Goal: Information Seeking & Learning: Learn about a topic

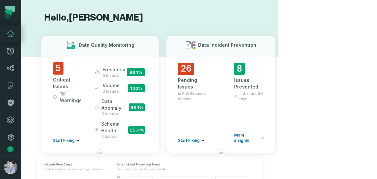
click at [250, 14] on h1 "Hello, [PERSON_NAME]" at bounding box center [149, 18] width 217 height 12
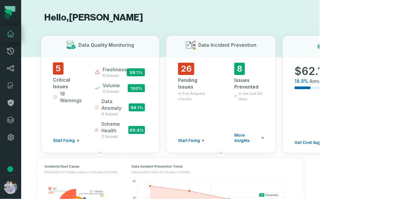
click at [171, 21] on h1 "Hello, [PERSON_NAME]" at bounding box center [170, 18] width 259 height 12
click at [9, 119] on icon at bounding box center [11, 120] width 8 height 8
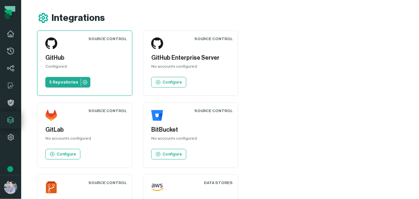
click at [8, 33] on icon at bounding box center [10, 34] width 7 height 6
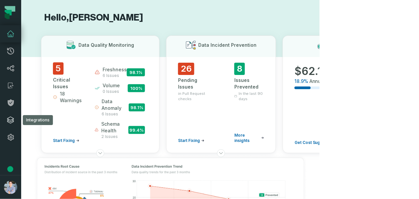
click at [13, 116] on icon at bounding box center [11, 120] width 8 height 8
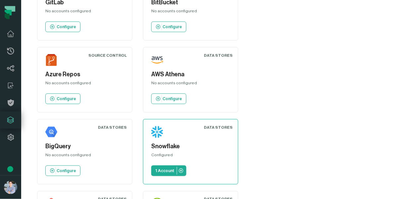
scroll to position [127, 0]
click at [165, 165] on link "1 Account" at bounding box center [168, 170] width 35 height 11
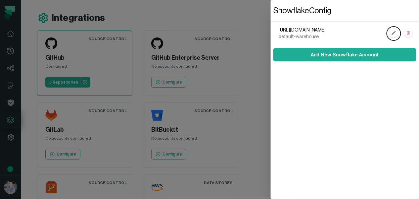
click at [271, 29] on dialog "Snowflake Config [URL][DOMAIN_NAME] default-warehouse Add New Snowflake Account" at bounding box center [345, 99] width 148 height 199
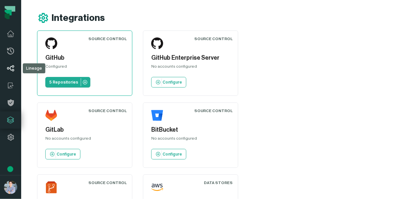
click at [16, 70] on link "Lineage" at bounding box center [10, 68] width 21 height 17
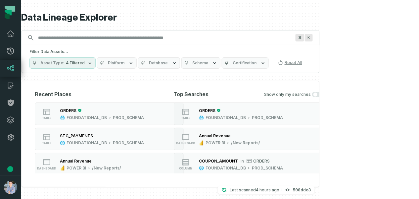
click at [88, 108] on div "ORDERS" at bounding box center [102, 110] width 84 height 7
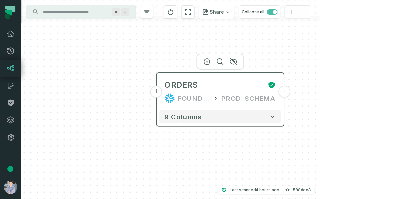
click at [163, 92] on div "ORDERS FOUNDATIONAL_DB PROD_SCHEMA" at bounding box center [221, 91] width 122 height 32
click at [158, 92] on button "+" at bounding box center [156, 91] width 12 height 12
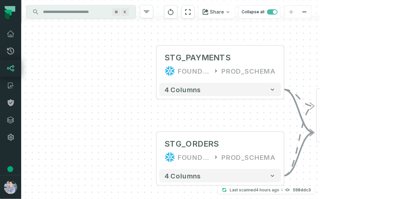
click at [148, 75] on div "+ STG_PAYMENTS FOUNDATIONAL_DB PROD_SCHEMA + 4 columns + STG_ORDERS FOUNDATIONA…" at bounding box center [170, 99] width 299 height 199
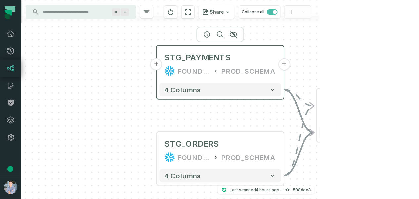
click at [159, 67] on button "+" at bounding box center [156, 64] width 12 height 12
click at [155, 63] on button "+" at bounding box center [156, 64] width 12 height 12
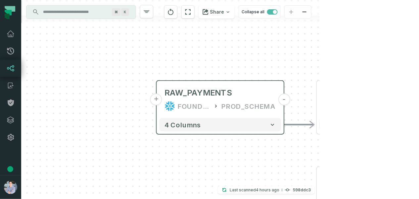
click at [158, 100] on button "+" at bounding box center [156, 99] width 12 height 12
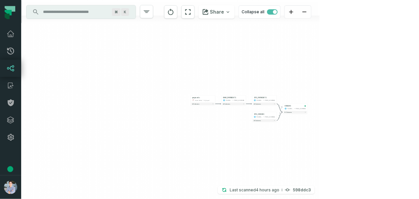
drag, startPoint x: 289, startPoint y: 122, endPoint x: 208, endPoint y: 117, distance: 80.9
click at [208, 117] on div "+ payments /user/data/ bi_input - 4 columns - RAW_PAYMENTS FOUNDATIONAL_DB PROD…" at bounding box center [170, 99] width 299 height 199
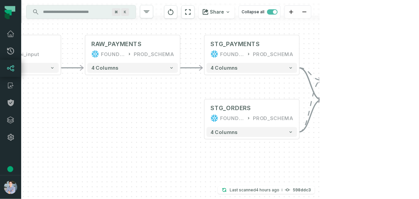
drag, startPoint x: 238, startPoint y: 115, endPoint x: 135, endPoint y: 122, distance: 102.9
click at [136, 122] on div "+ payments /user/data/ bi_input - 4 columns - RAW_PAYMENTS FOUNDATIONAL_DB PROD…" at bounding box center [170, 99] width 299 height 199
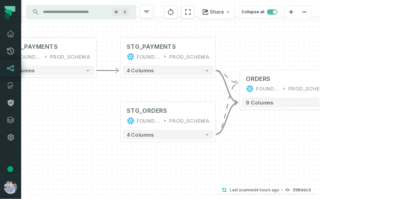
drag, startPoint x: 286, startPoint y: 127, endPoint x: 216, endPoint y: 126, distance: 70.2
click at [216, 126] on div "+ payments /user/data/ bi_input - 4 columns - RAW_PAYMENTS FOUNDATIONAL_DB PROD…" at bounding box center [170, 99] width 299 height 199
click at [337, 81] on button "+" at bounding box center [334, 83] width 9 height 9
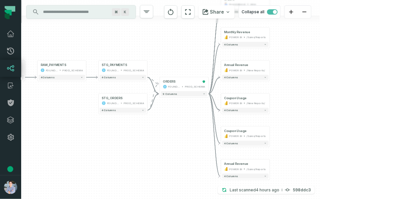
drag, startPoint x: 315, startPoint y: 126, endPoint x: 341, endPoint y: 95, distance: 40.0
click at [320, 95] on div "+ orders foundational view + 8 columns + Monthly Revenue POWER BI /Sales/Report…" at bounding box center [170, 99] width 299 height 199
click at [256, 102] on div "/New Reports/" at bounding box center [256, 103] width 19 height 4
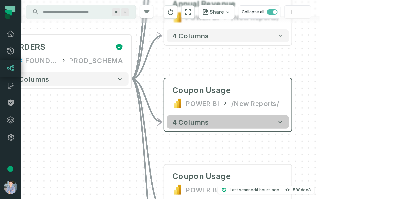
click at [283, 121] on icon "button" at bounding box center [280, 121] width 7 height 7
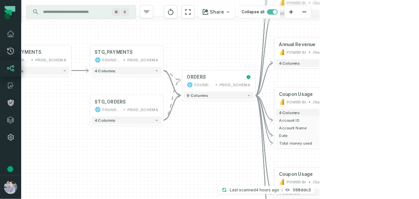
drag, startPoint x: 134, startPoint y: 142, endPoint x: 210, endPoint y: 131, distance: 76.3
click at [210, 131] on div "+ orders foundational view + 8 columns + Monthly Revenue POWER BI /Sales/Report…" at bounding box center [170, 99] width 299 height 199
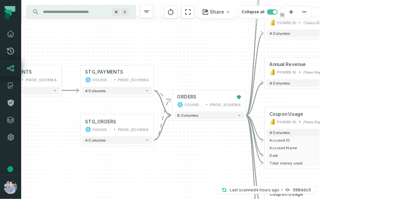
drag, startPoint x: 211, startPoint y: 128, endPoint x: 199, endPoint y: 153, distance: 27.7
click at [199, 153] on div "+ orders foundational view + 8 columns + Monthly Revenue POWER BI /Sales/Report…" at bounding box center [170, 99] width 299 height 199
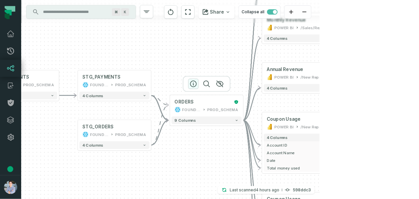
click at [196, 85] on icon "button" at bounding box center [193, 84] width 6 height 6
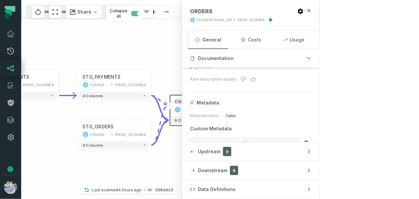
scroll to position [113, 0]
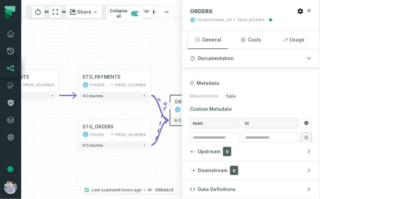
click at [270, 75] on icon at bounding box center [270, 77] width 6 height 6
click at [275, 70] on div "Annual Revenue" at bounding box center [285, 69] width 36 height 6
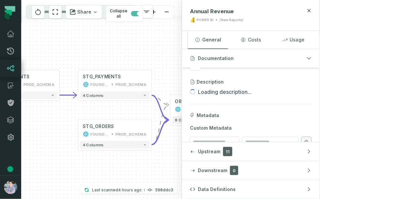
scroll to position [60, 0]
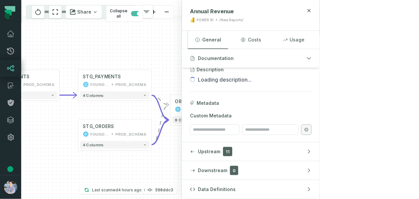
click at [312, 103] on div "Metadata" at bounding box center [251, 103] width 122 height 7
click at [219, 102] on span "Metadata" at bounding box center [208, 103] width 23 height 7
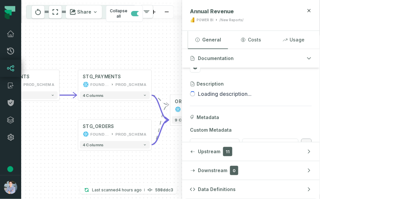
scroll to position [43, 0]
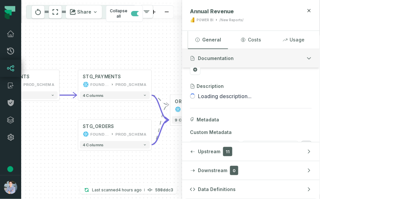
click at [234, 58] on span "Documentation" at bounding box center [216, 58] width 36 height 7
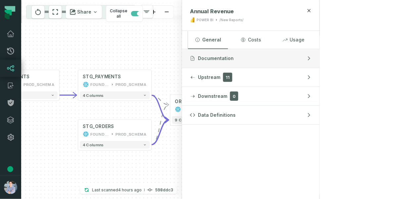
click at [234, 58] on span "Documentation" at bounding box center [216, 58] width 36 height 7
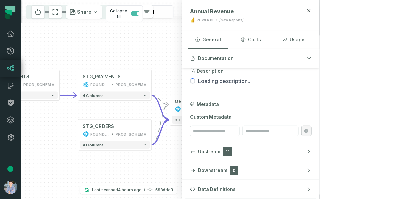
scroll to position [60, 0]
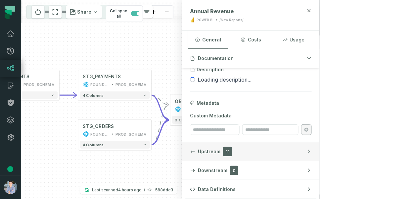
click at [220, 153] on span "Upstream" at bounding box center [209, 151] width 23 height 7
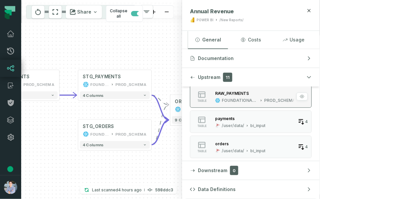
scroll to position [141, 0]
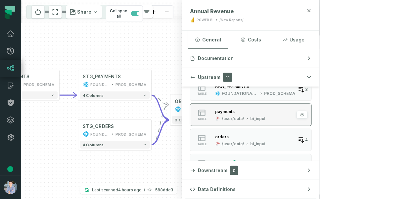
click at [244, 116] on div "/user/data/" at bounding box center [233, 118] width 23 height 5
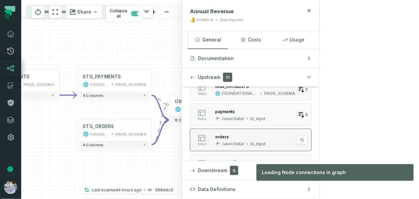
click at [229, 134] on div "orders" at bounding box center [222, 136] width 14 height 5
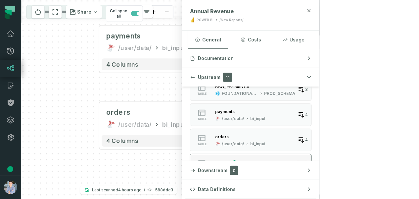
click at [312, 156] on button "table sources prod_data prod_schema 5" at bounding box center [251, 165] width 122 height 23
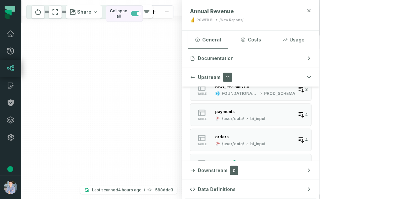
click at [140, 13] on span "button" at bounding box center [135, 13] width 9 height 5
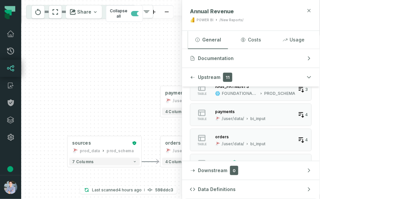
click at [312, 8] on icon "button" at bounding box center [308, 10] width 5 height 5
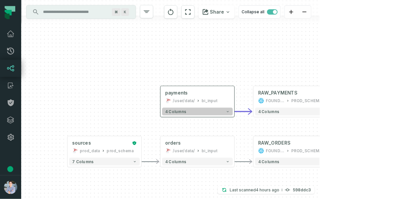
click at [212, 114] on button "4 columns" at bounding box center [197, 112] width 71 height 8
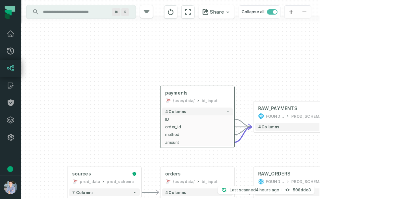
click at [162, 137] on div "4 columns + ID - + order_id - + method - + amount -" at bounding box center [198, 126] width 74 height 41
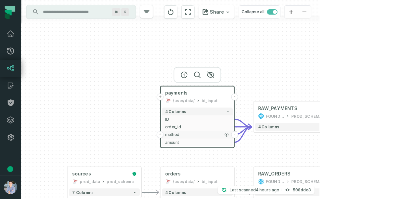
click at [161, 135] on button "+" at bounding box center [160, 134] width 7 height 7
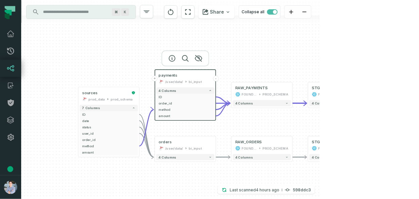
drag, startPoint x: 129, startPoint y: 93, endPoint x: 133, endPoint y: 41, distance: 52.8
click at [133, 41] on div "+ orders foundational view + 8 columns + Monthly Revenue POWER BI /Sales/Report…" at bounding box center [170, 99] width 299 height 199
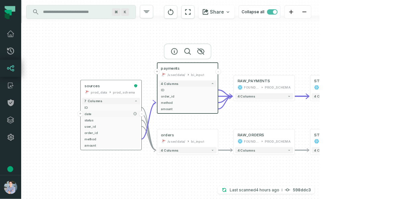
click at [80, 114] on button "+" at bounding box center [80, 114] width 6 height 6
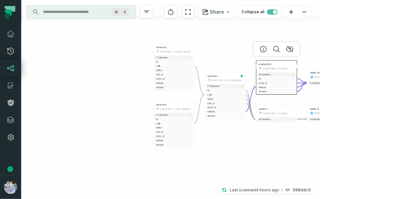
drag, startPoint x: 140, startPoint y: 165, endPoint x: 140, endPoint y: 103, distance: 62.6
click at [140, 103] on div "sources prod_data oracle_source + 7 columns ID + date - status + user_id + orde…" at bounding box center [170, 99] width 299 height 199
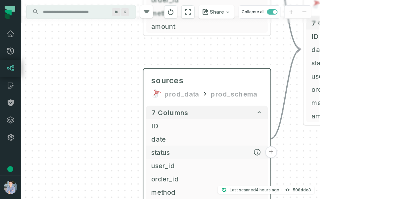
click at [268, 151] on button "+" at bounding box center [271, 152] width 12 height 12
click at [272, 164] on button "+" at bounding box center [271, 165] width 12 height 12
click at [271, 178] on button "+" at bounding box center [271, 178] width 12 height 12
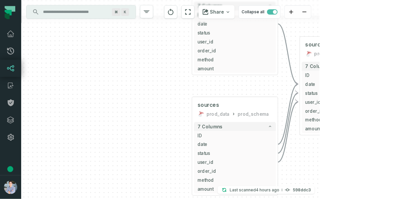
drag, startPoint x: 286, startPoint y: 158, endPoint x: 285, endPoint y: 117, distance: 41.0
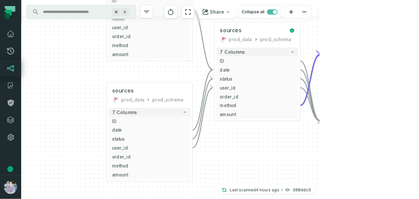
drag, startPoint x: 304, startPoint y: 136, endPoint x: 181, endPoint y: 138, distance: 122.8
click at [183, 136] on div "sources prod_data oracle_source + 7 columns ID + date - status + user_id + orde…" at bounding box center [170, 99] width 299 height 199
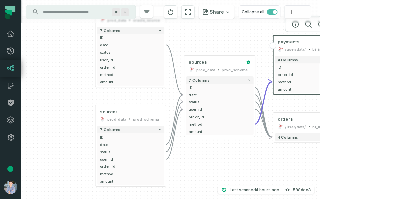
click at [286, 22] on div "Share Collapse all" at bounding box center [222, 12] width 127 height 24
click at [322, 25] on icon "button" at bounding box center [322, 24] width 8 height 8
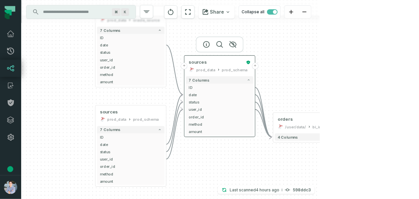
click at [234, 70] on div "prod_schema" at bounding box center [235, 70] width 26 height 6
click at [232, 43] on icon "button" at bounding box center [233, 45] width 8 height 8
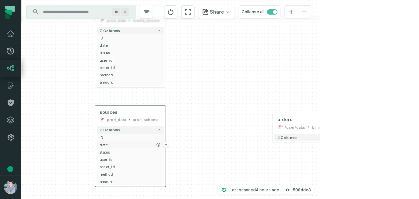
click at [150, 145] on span "date" at bounding box center [131, 145] width 62 height 6
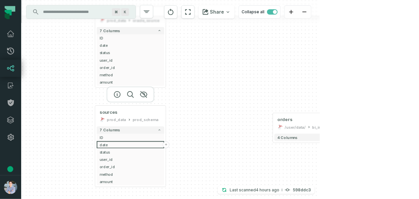
click at [142, 99] on div at bounding box center [131, 94] width 48 height 16
click at [281, 10] on button "Collapse all" at bounding box center [260, 11] width 42 height 13
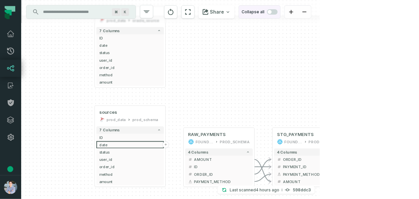
click at [278, 11] on span "button" at bounding box center [272, 11] width 11 height 5
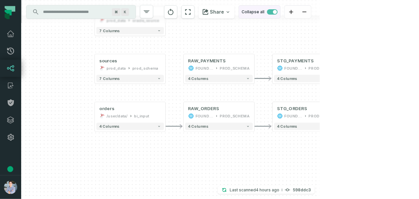
click at [278, 12] on span "button" at bounding box center [272, 11] width 11 height 5
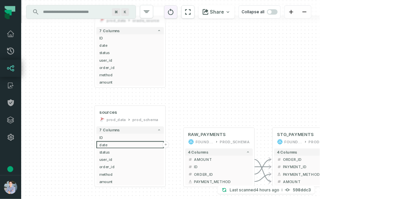
click at [177, 18] on button "reset" at bounding box center [170, 11] width 13 height 13
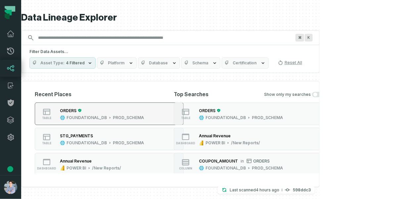
click at [98, 115] on div "FOUNDATIONAL_DB" at bounding box center [87, 117] width 40 height 5
